Goal: Task Accomplishment & Management: Use online tool/utility

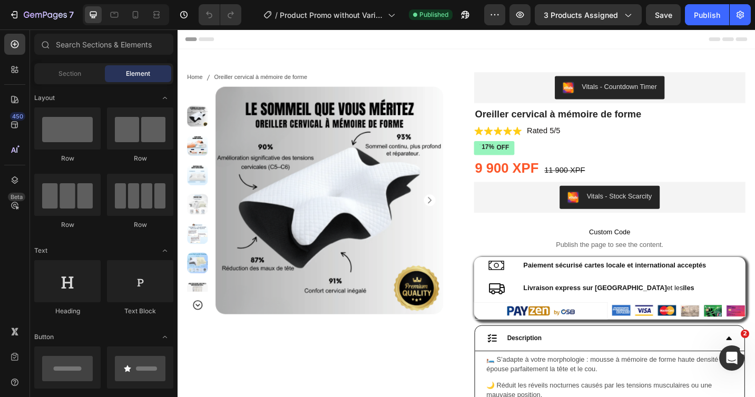
select select "Fox Blanc"
click at [616, 18] on span "3 products assigned" at bounding box center [580, 14] width 74 height 11
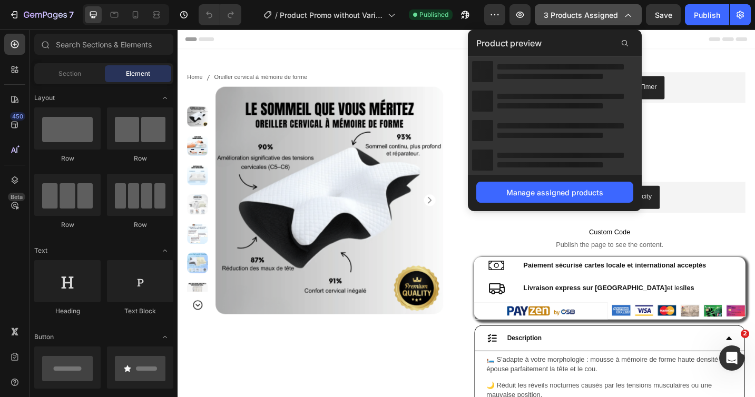
select select "Brun"
select select "M"
select select "Gris"
select select "XXXL"
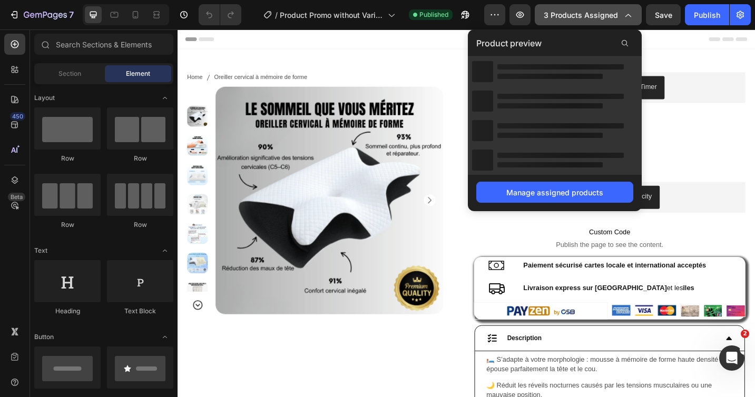
select select "L"
select select "XXL"
select select "XL"
select select "XXL"
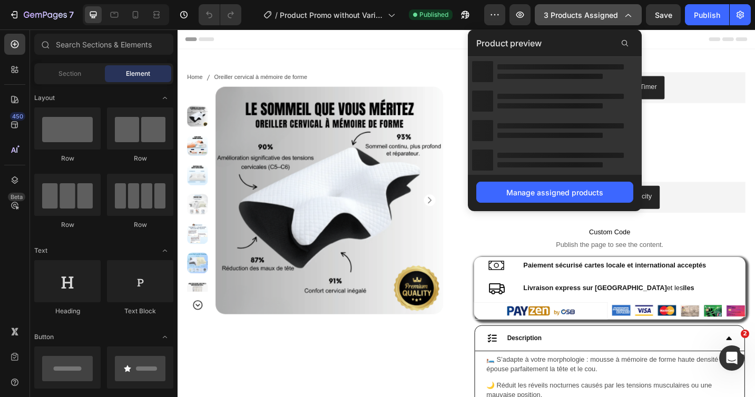
select select "L"
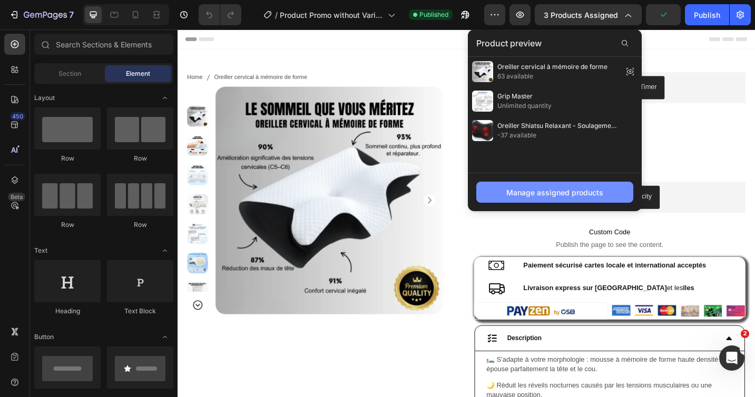
click at [559, 194] on div "Manage assigned products" at bounding box center [554, 192] width 97 height 11
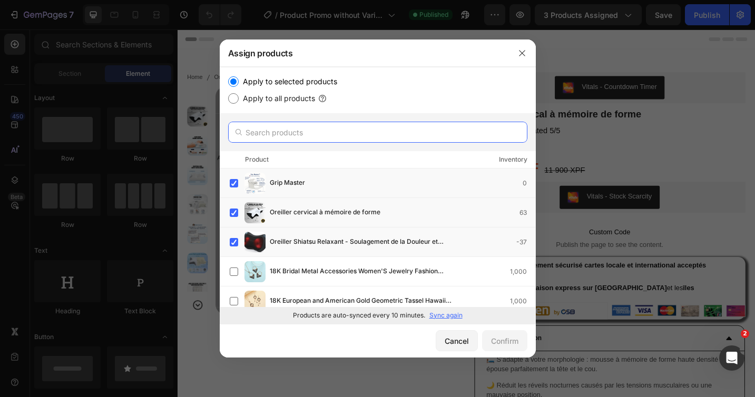
click at [312, 134] on input "text" at bounding box center [377, 132] width 299 height 21
type input "boite"
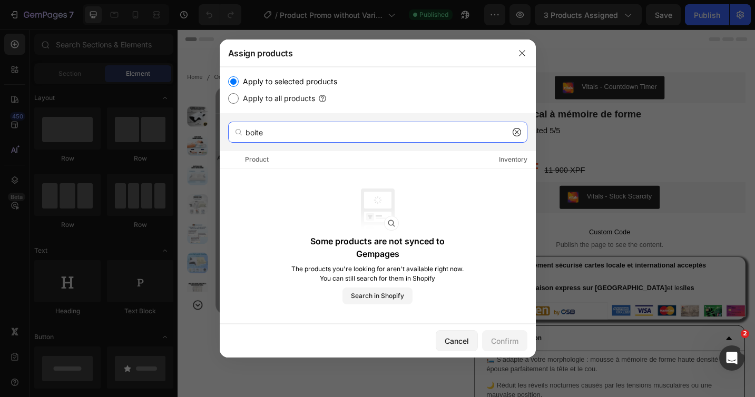
click at [329, 135] on input "boite" at bounding box center [377, 132] width 299 height 21
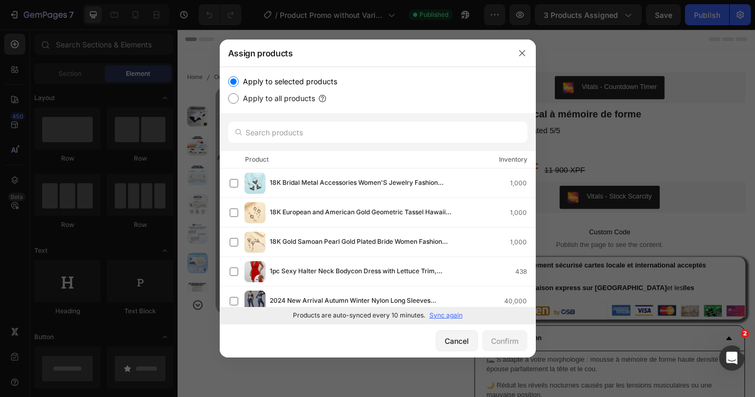
click at [440, 315] on p "Sync again" at bounding box center [445, 315] width 33 height 9
click at [354, 135] on input "text" at bounding box center [377, 132] width 299 height 21
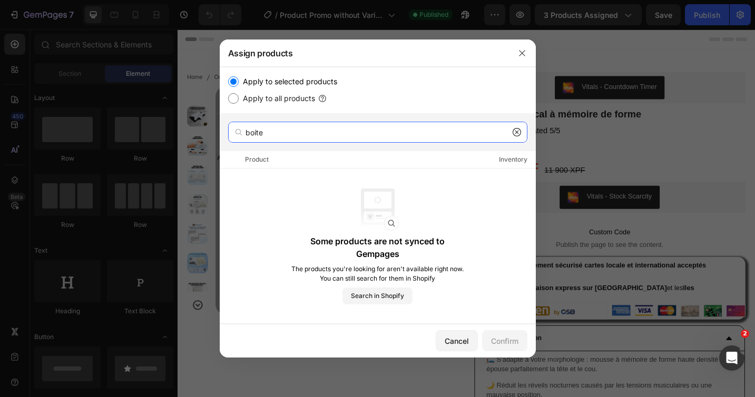
type input "boite"
click at [517, 135] on icon at bounding box center [516, 132] width 8 height 8
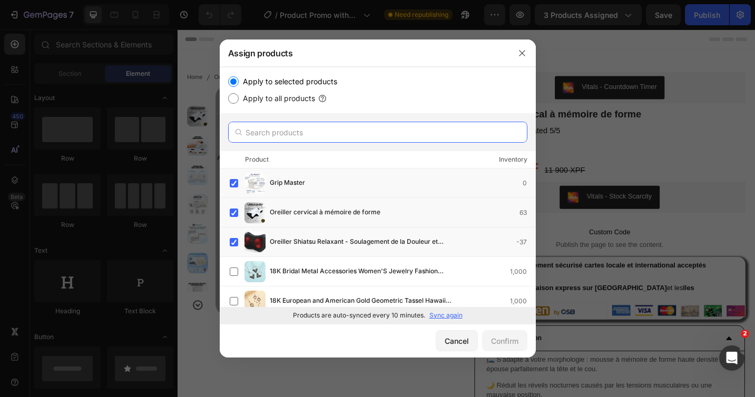
click at [313, 139] on input "text" at bounding box center [377, 132] width 299 height 21
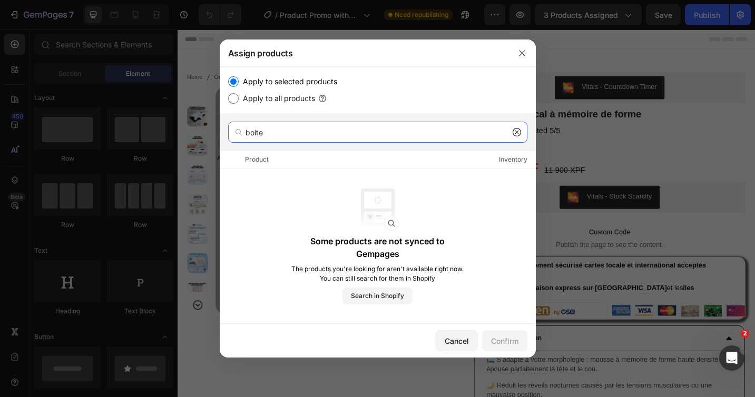
type input "boite"
click at [418, 200] on div "Some products are not synced to Gempages The products you're looking for aren't…" at bounding box center [377, 247] width 174 height 116
click at [373, 294] on span "Search in Shopify" at bounding box center [377, 295] width 53 height 9
click at [372, 293] on span "Search in Shopify" at bounding box center [377, 295] width 53 height 9
click at [382, 293] on span "Search in Shopify" at bounding box center [377, 295] width 53 height 9
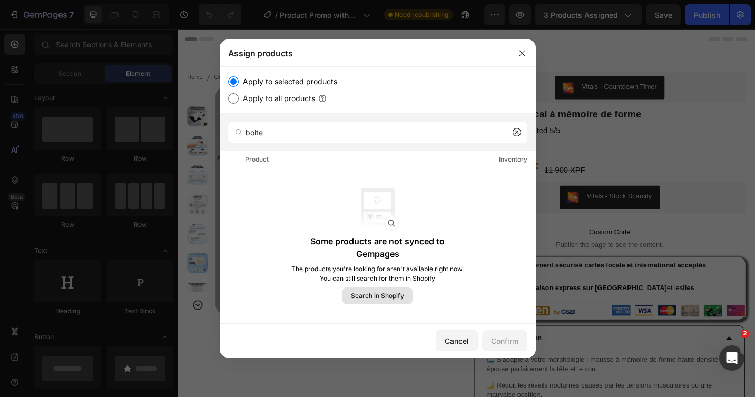
click at [379, 296] on span "Search in Shopify" at bounding box center [377, 295] width 53 height 9
click at [398, 302] on button "Search in Shopify" at bounding box center [377, 296] width 70 height 17
click at [373, 133] on input "boite" at bounding box center [377, 132] width 299 height 21
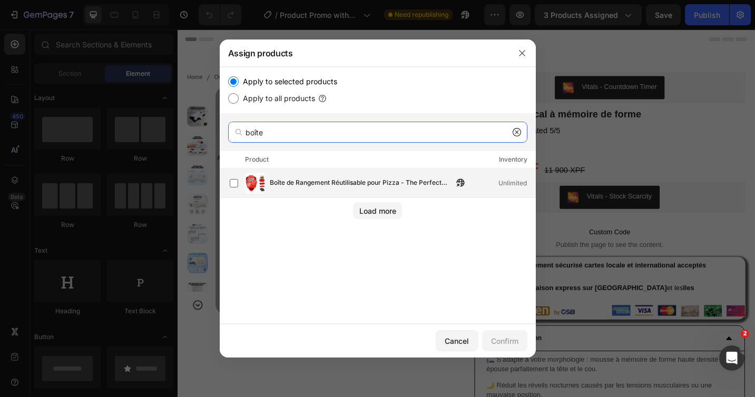
type input "boîte"
click at [330, 180] on span "Boîte de Rangement Réutilisable pour Pizza - The Perfect Pizza Pack™" at bounding box center [361, 183] width 183 height 12
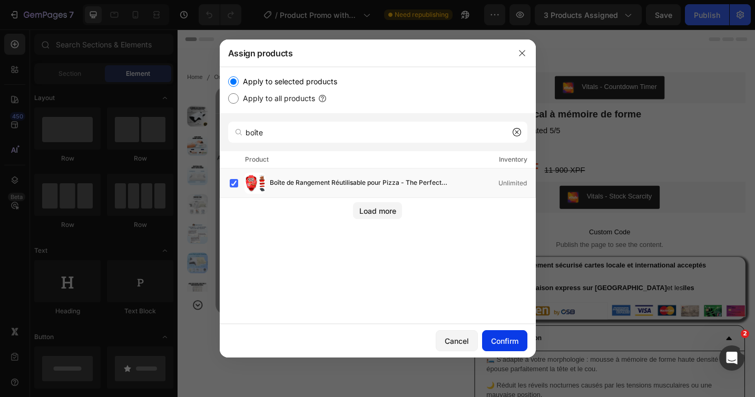
click at [491, 339] on div "Confirm" at bounding box center [504, 340] width 27 height 11
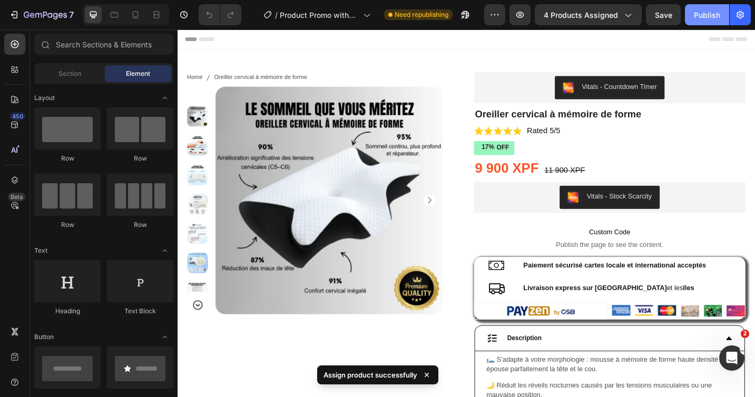
click at [708, 19] on div "Publish" at bounding box center [707, 14] width 26 height 11
